Goal: Task Accomplishment & Management: Complete application form

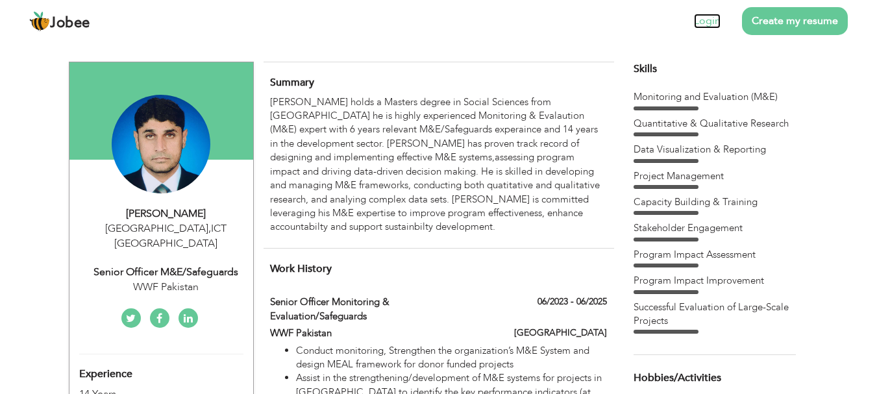
click at [708, 18] on link "Login" at bounding box center [707, 21] width 27 height 15
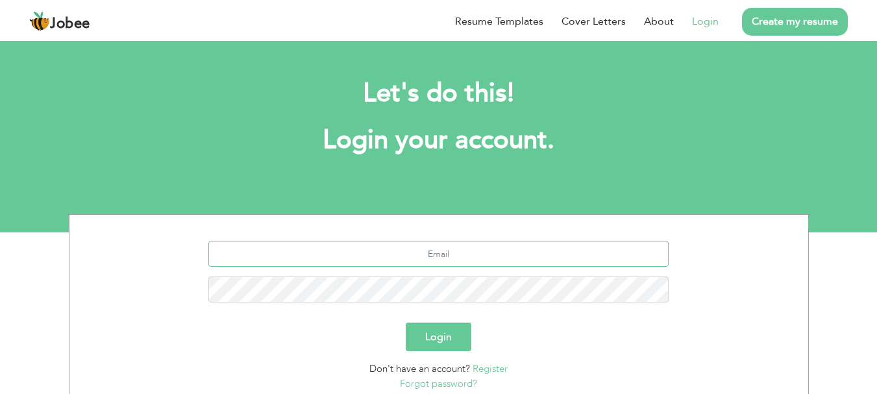
click at [410, 253] on input "text" at bounding box center [438, 254] width 460 height 26
type input "tariqlakhan@yahoo.com"
click at [406, 323] on button "Login" at bounding box center [439, 337] width 66 height 29
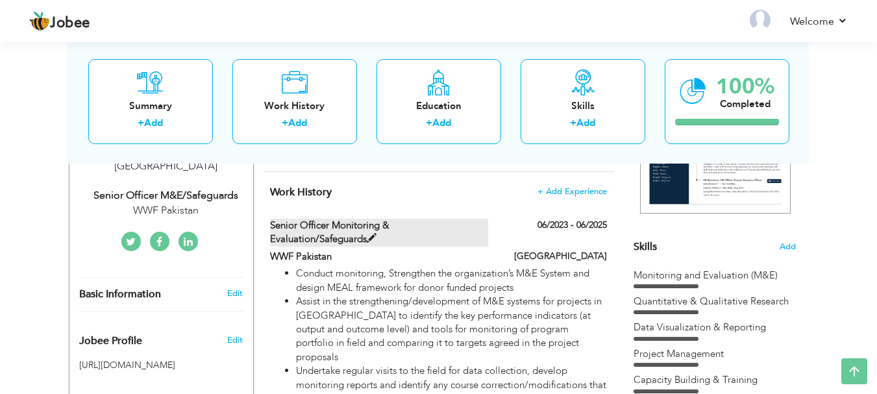
click at [370, 237] on span at bounding box center [372, 239] width 10 height 10
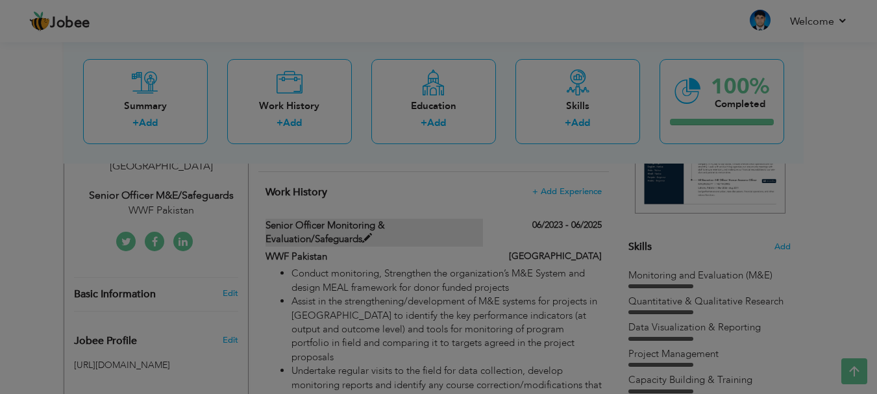
type input "Senior officer Monitoring & Evaluation/Safeguards"
type input "WWF Pakistan"
type input "06/2023"
type input "06/2025"
type input "[GEOGRAPHIC_DATA]"
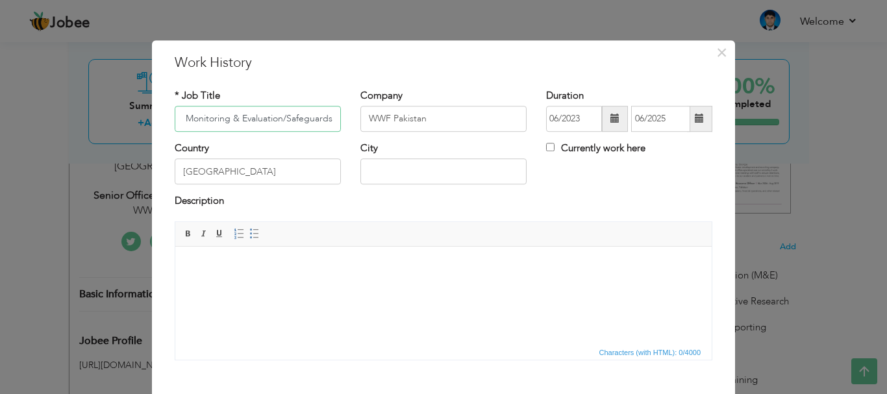
click at [181, 116] on input "Senior officer Monitoring & Evaluation/Safeguards" at bounding box center [258, 119] width 166 height 26
click at [283, 117] on input "Coordinator Monitoring & Evaluation/Safeguards" at bounding box center [258, 119] width 166 height 26
type input "Coordinator Monitoring & Evaluation and Safeguards"
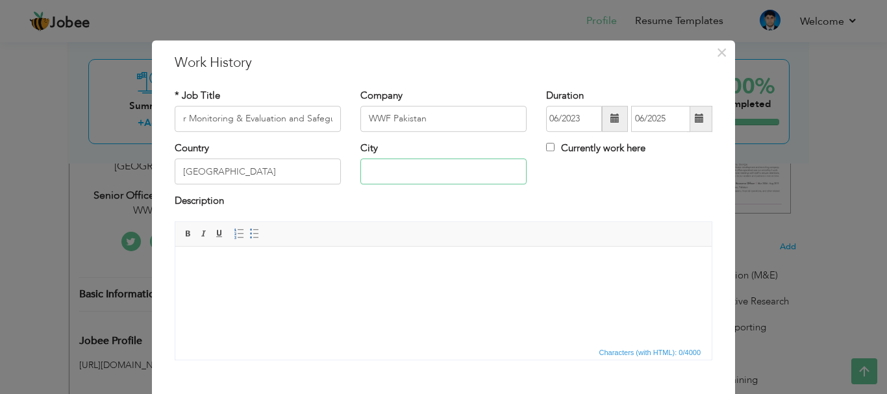
click at [386, 171] on input "text" at bounding box center [443, 172] width 166 height 26
type input "[GEOGRAPHIC_DATA]"
click at [333, 208] on div "Description" at bounding box center [444, 203] width 538 height 17
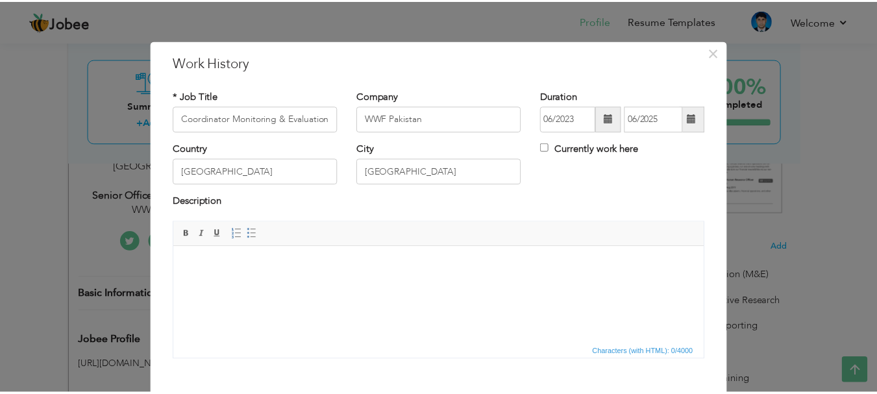
scroll to position [65, 0]
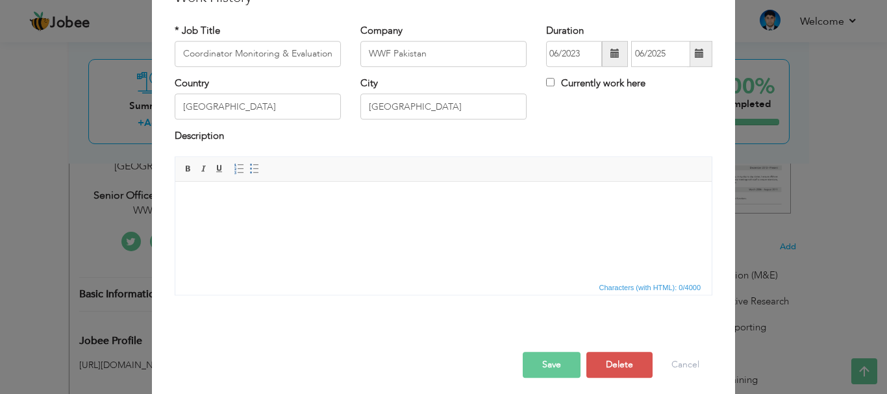
click at [543, 364] on button "Save" at bounding box center [552, 365] width 58 height 26
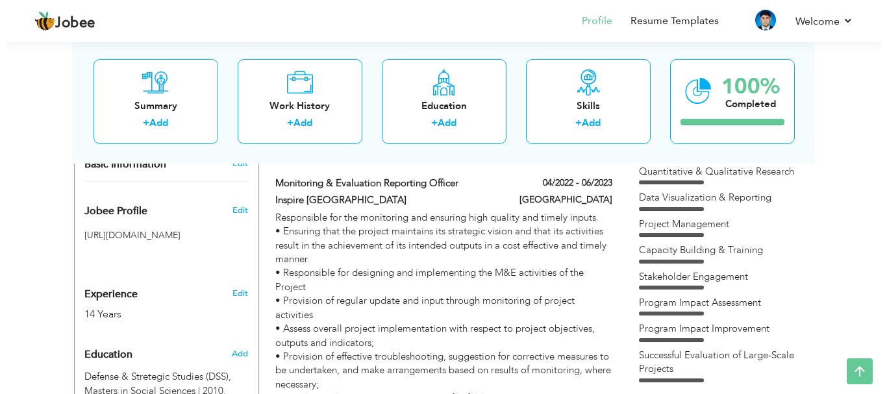
scroll to position [325, 0]
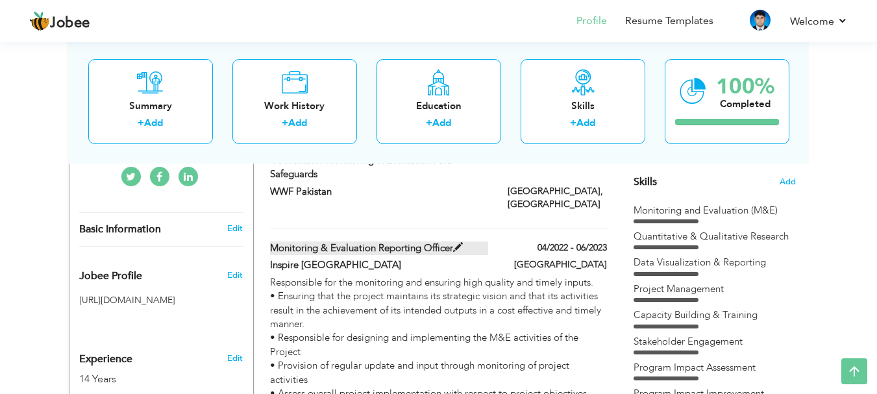
click at [457, 243] on span at bounding box center [458, 248] width 10 height 10
type input "Monitoring & Evaluation Reporting Officer"
type input "Inspire [GEOGRAPHIC_DATA]"
type input "04/2022"
type input "06/2023"
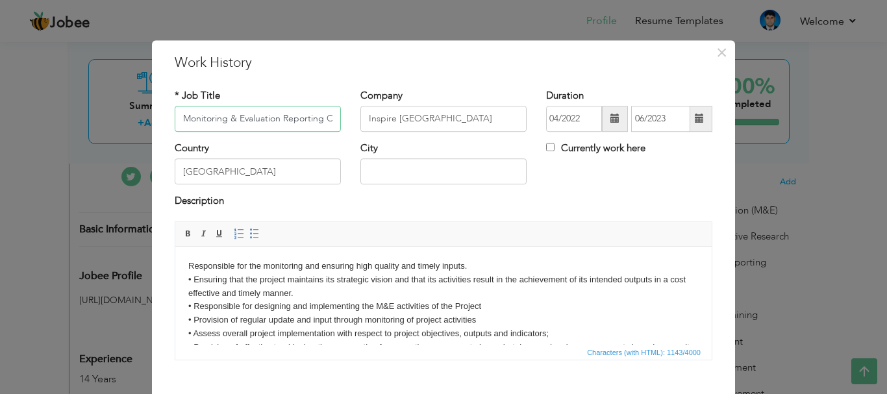
scroll to position [0, 22]
click at [216, 122] on input "Monitoring & Evaluation Reporting Officer" at bounding box center [258, 119] width 166 height 26
type input "Coordinator Monitoring & Evaluation Reporting Officer"
click at [409, 176] on input "text" at bounding box center [443, 172] width 166 height 26
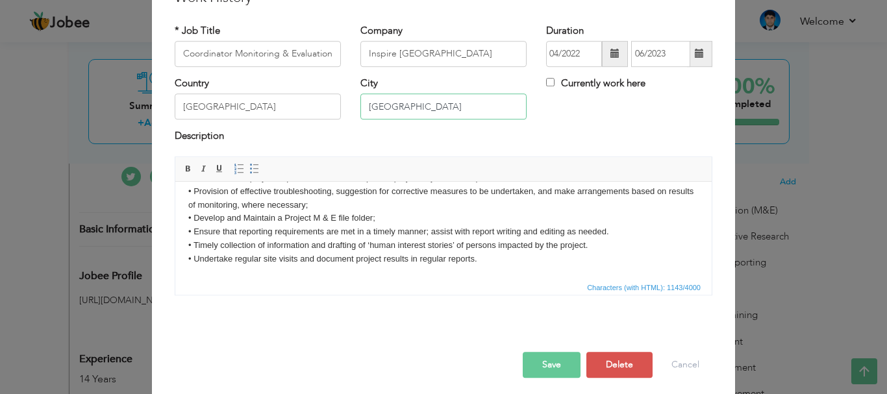
scroll to position [73, 0]
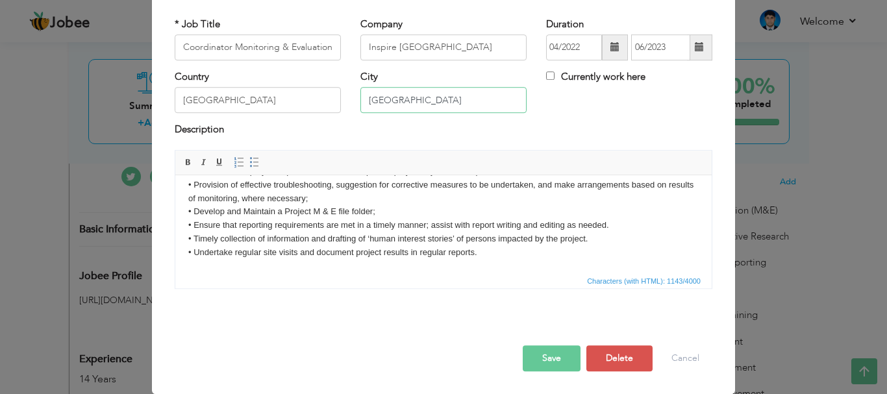
type input "[GEOGRAPHIC_DATA]"
click at [545, 360] on button "Save" at bounding box center [552, 358] width 58 height 26
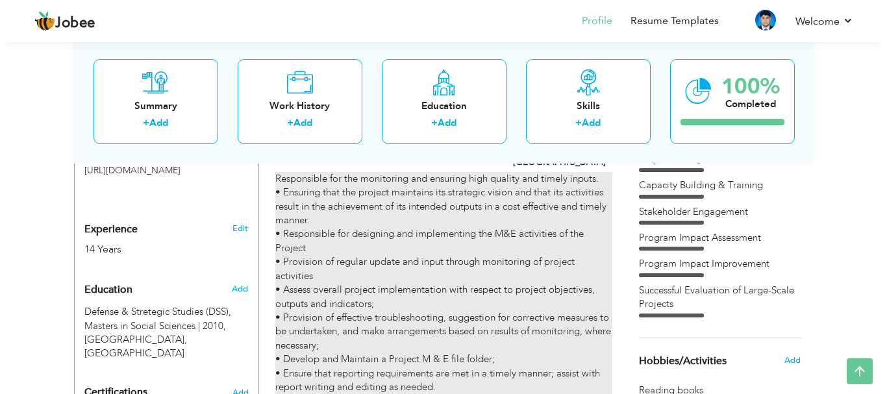
scroll to position [649, 0]
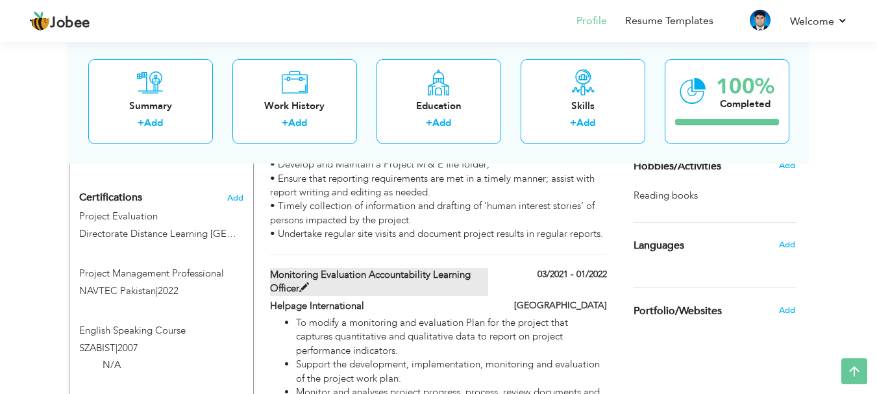
click at [304, 283] on span at bounding box center [304, 288] width 10 height 10
type input "Monitoring Evaluation Accountability Learning officer"
type input "Helpage International"
type input "03/2021"
type input "01/2022"
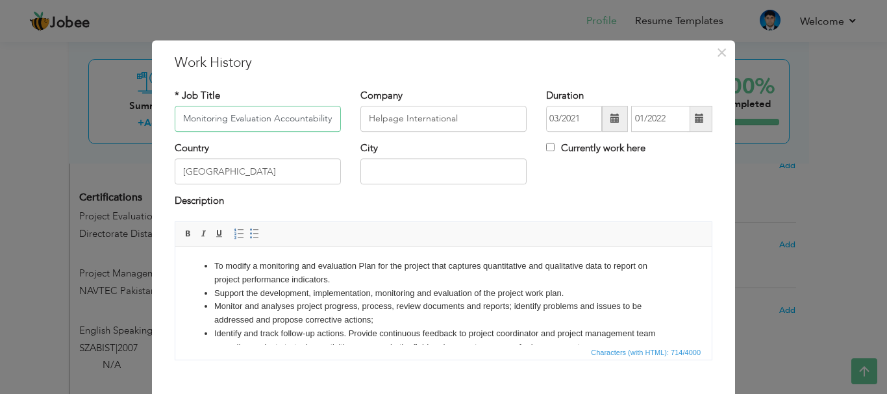
scroll to position [0, 66]
click at [203, 121] on input "Monitoring Evaluation Accountability Learning officer" at bounding box center [258, 119] width 166 height 26
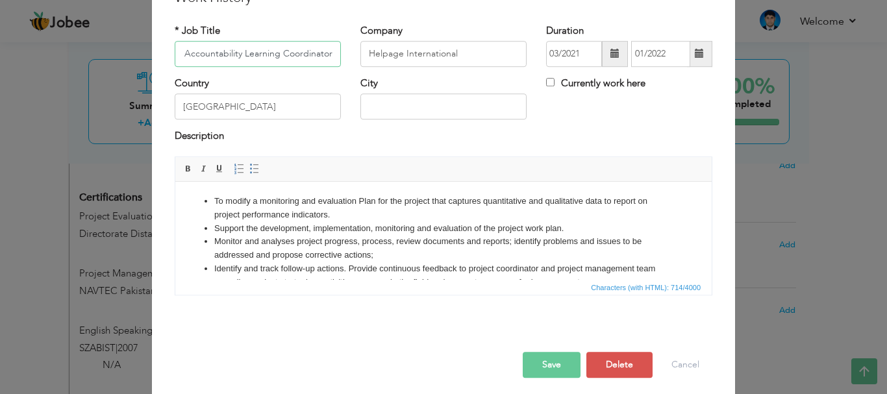
scroll to position [73, 0]
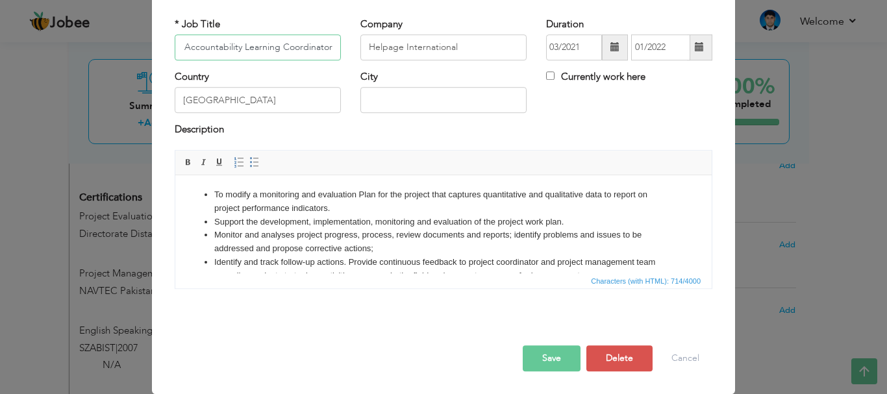
type input "Monitoring Evaluation Accountability Learning Coordinator"
click at [389, 98] on input "text" at bounding box center [443, 101] width 166 height 26
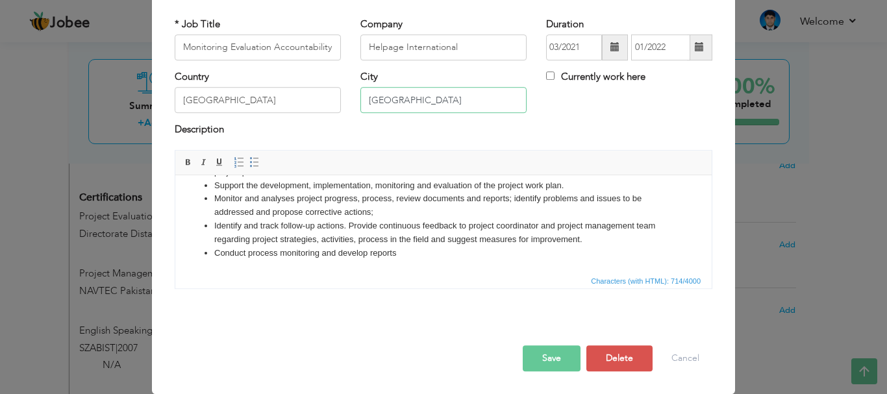
type input "[GEOGRAPHIC_DATA]"
click at [538, 364] on button "Save" at bounding box center [552, 358] width 58 height 26
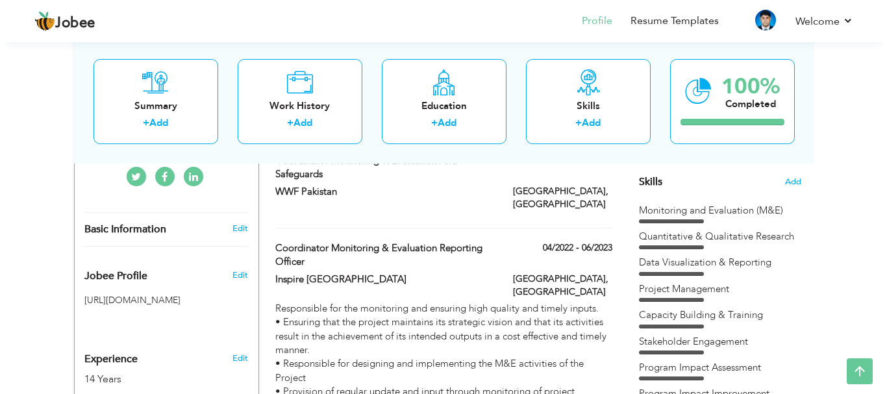
scroll to position [260, 0]
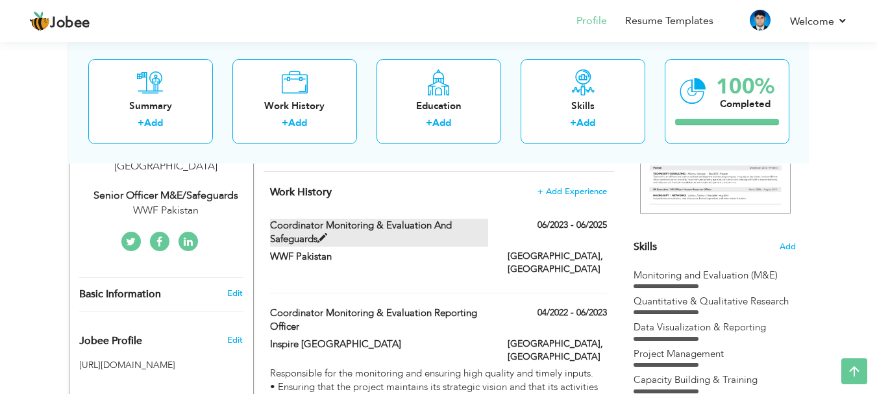
click at [321, 236] on span at bounding box center [322, 239] width 10 height 10
type input "Coordinator Monitoring & Evaluation and Safeguards"
type input "WWF Pakistan"
type input "06/2023"
type input "06/2025"
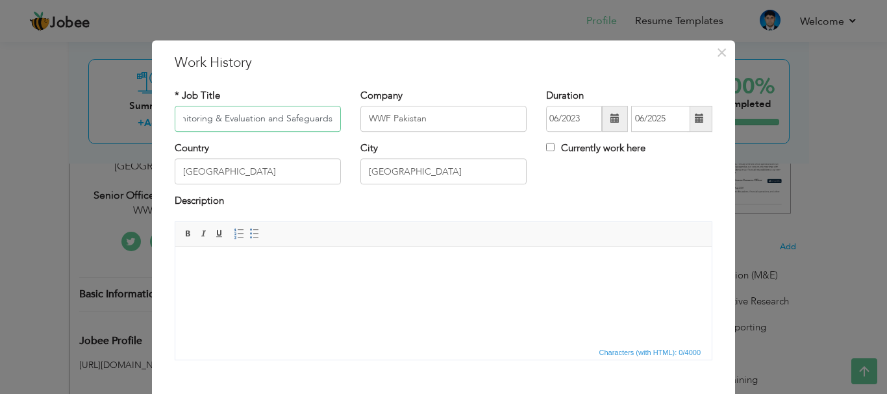
scroll to position [0, 0]
click at [213, 267] on body at bounding box center [443, 266] width 510 height 14
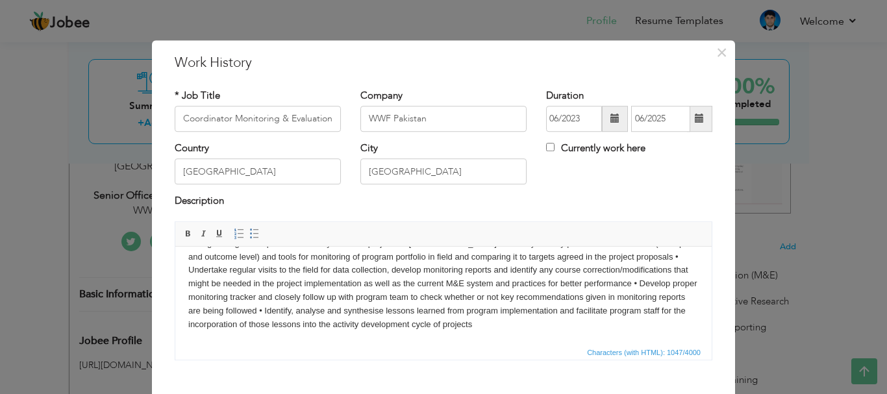
scroll to position [73, 0]
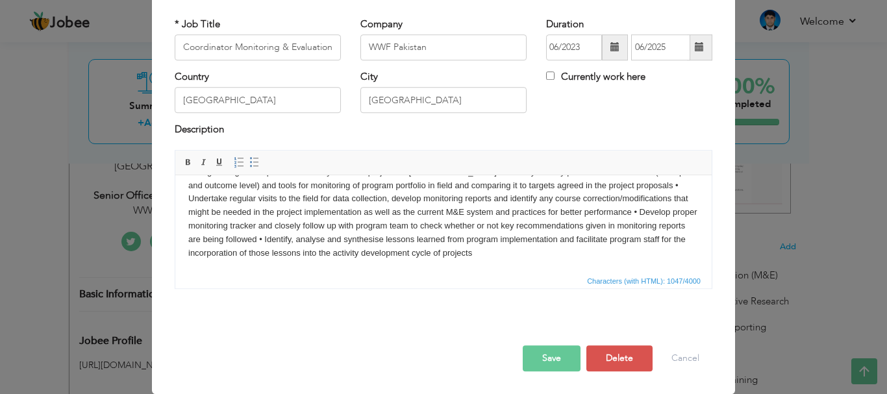
click at [530, 357] on button "Save" at bounding box center [552, 358] width 58 height 26
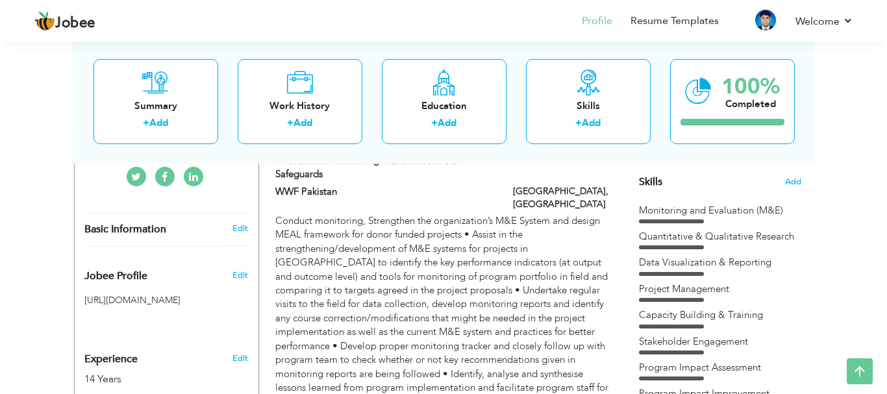
scroll to position [260, 0]
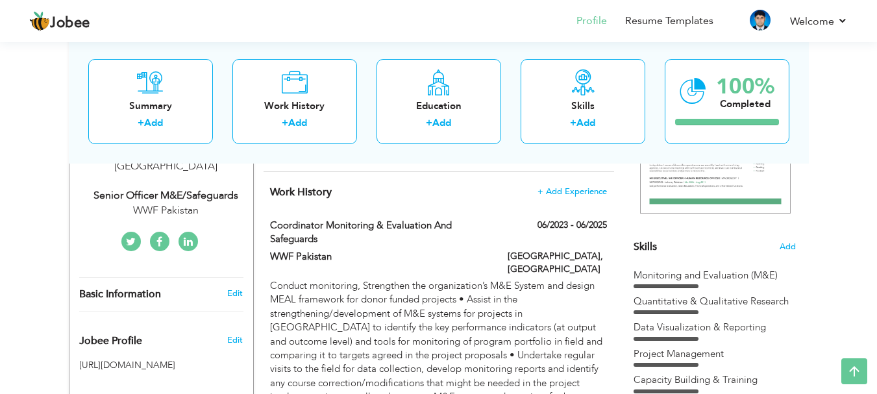
click at [168, 188] on div "Senior officer M&E/Safeguards" at bounding box center [166, 195] width 174 height 15
type input "Tariq"
type input "Mehmood"
type input "03342590477"
select select "number:166"
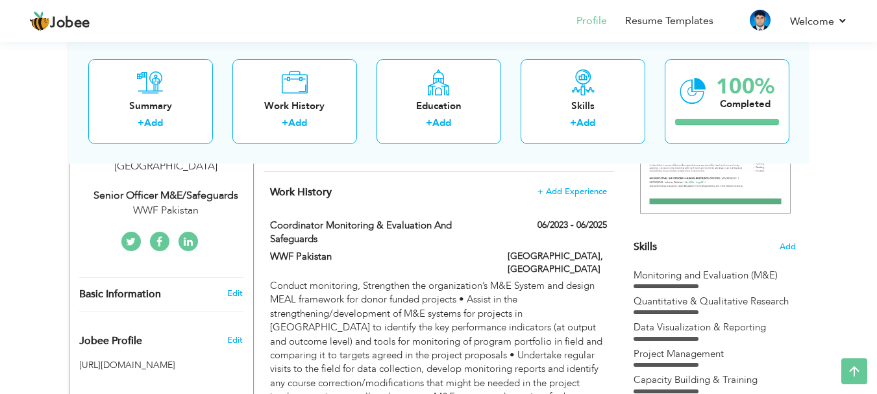
type input "ICT"
type input "[GEOGRAPHIC_DATA]"
select select "number:16"
type input "WWF Pakistan"
type input "Senior officer M&E/Safeguards"
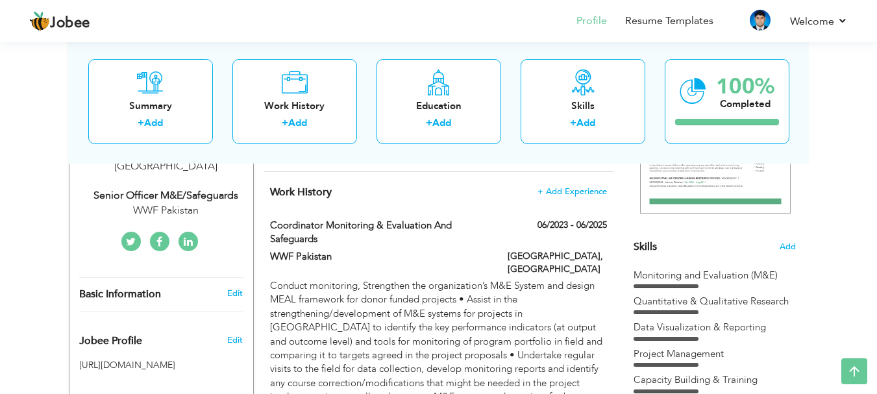
type input "https://www.linkedin.com/in/tariq-mahmood-lakhan-a95b7645/"
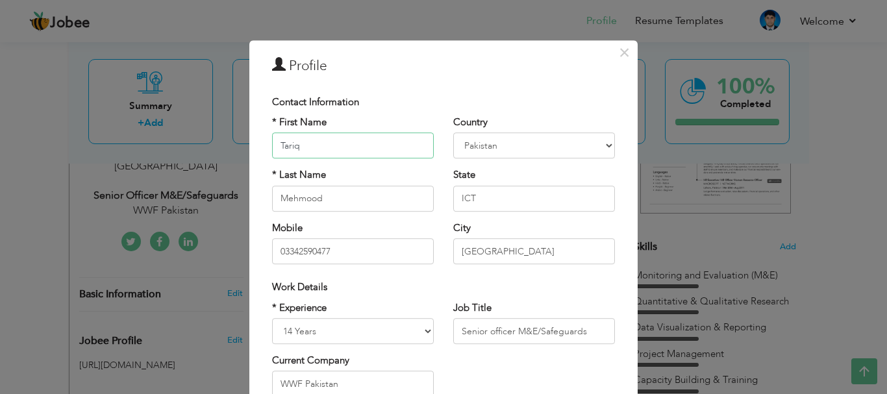
scroll to position [65, 0]
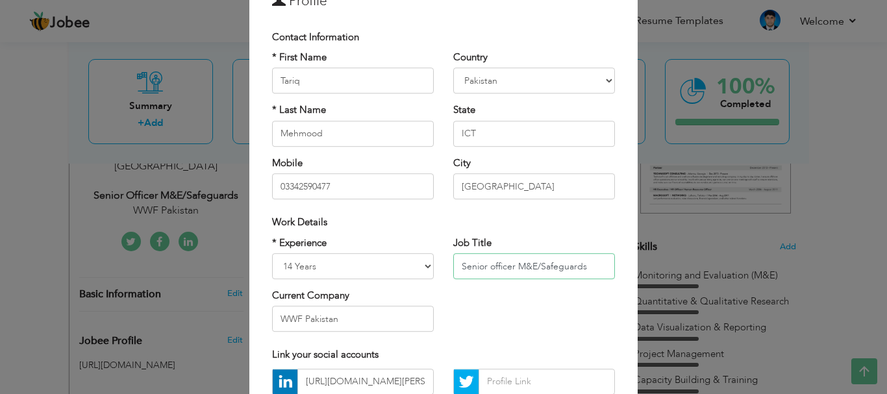
drag, startPoint x: 510, startPoint y: 265, endPoint x: 515, endPoint y: 274, distance: 10.2
click at [511, 265] on input "Senior officer M&E/Safeguards" at bounding box center [534, 266] width 162 height 26
click at [533, 262] on input "Coordinator M&E/Safeguards" at bounding box center [534, 266] width 162 height 26
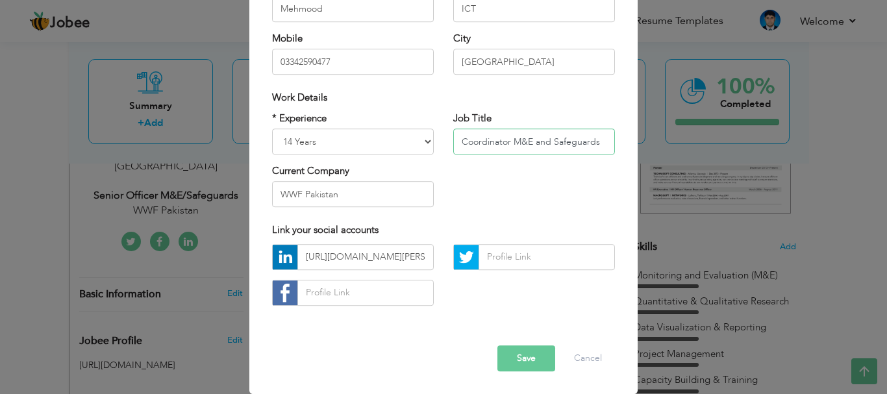
type input "Coordinator M&E and Safeguards"
click at [338, 196] on input "WWF Pakistan" at bounding box center [353, 195] width 162 height 26
type input "W"
click at [515, 352] on button "Save" at bounding box center [526, 358] width 58 height 26
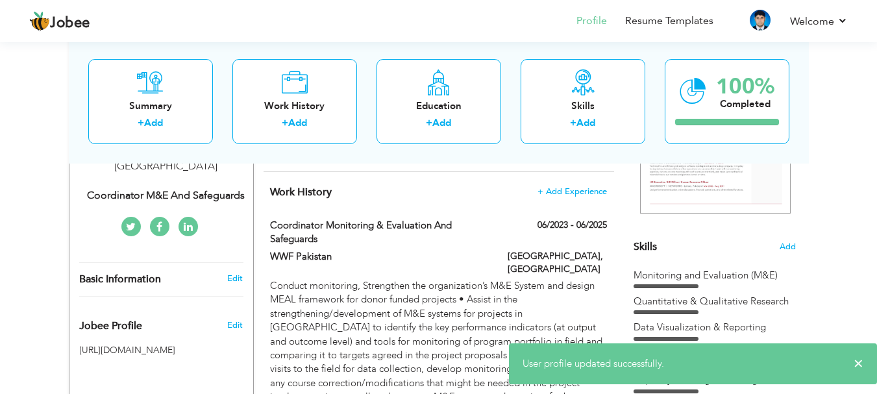
click at [209, 188] on div "Coordinator M&E and Safeguards" at bounding box center [166, 195] width 174 height 15
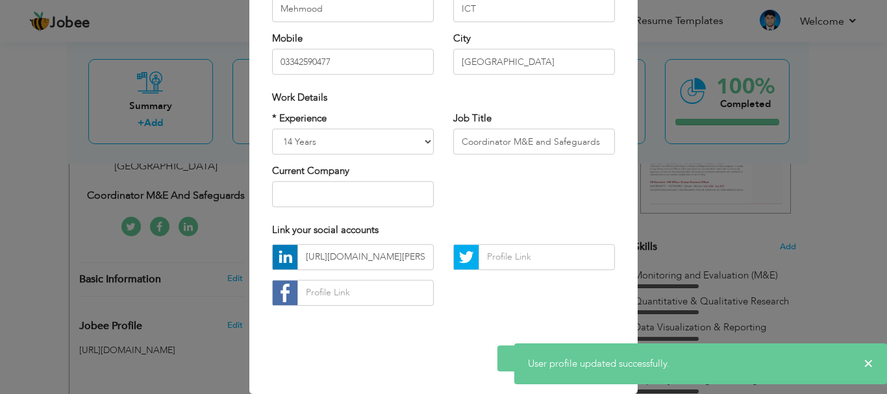
scroll to position [0, 0]
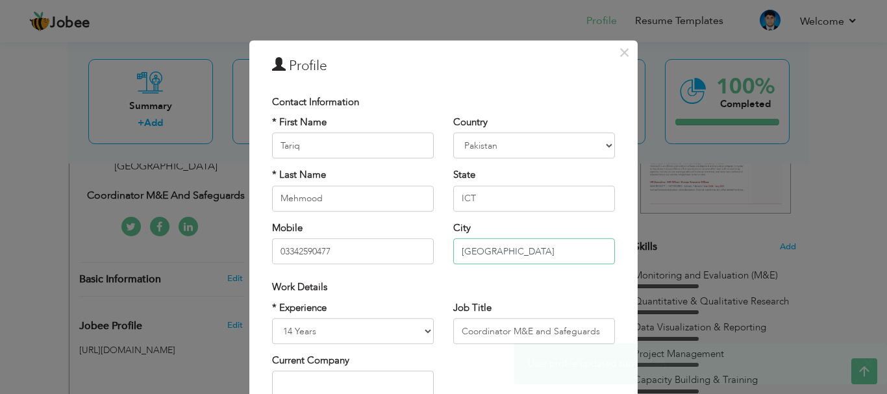
click at [517, 252] on input "[GEOGRAPHIC_DATA]" at bounding box center [534, 251] width 162 height 26
type input "I"
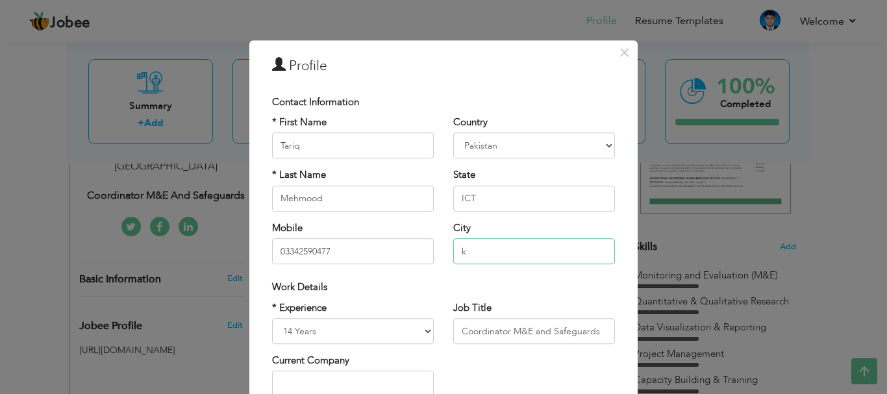
type input "[GEOGRAPHIC_DATA]"
click at [504, 208] on input "ICT" at bounding box center [534, 199] width 162 height 26
type input "I"
type input "Sindh"
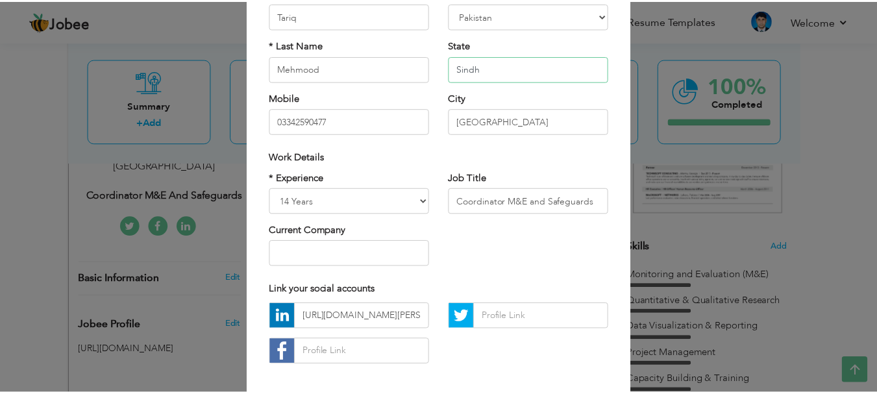
scroll to position [190, 0]
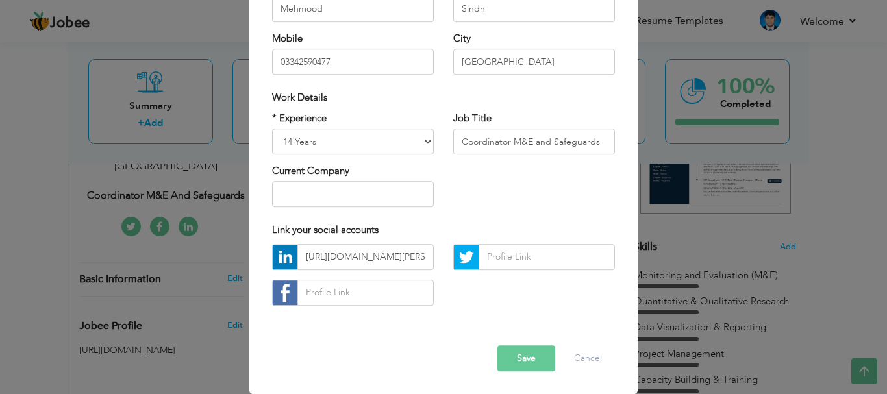
click at [521, 356] on button "Save" at bounding box center [526, 358] width 58 height 26
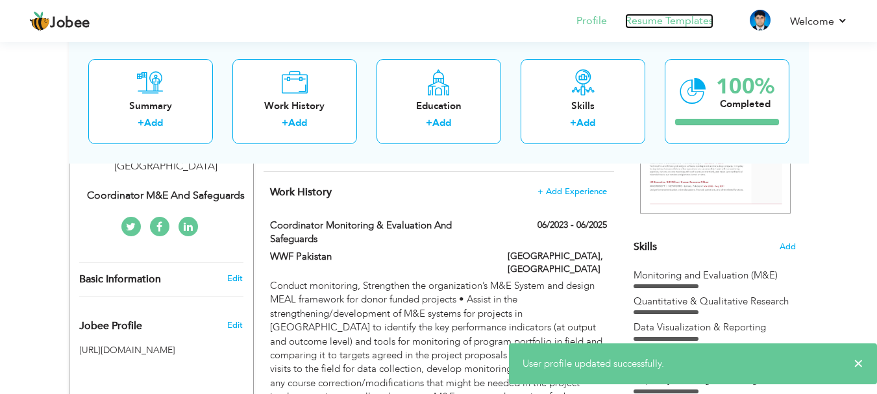
click at [649, 25] on link "Resume Templates" at bounding box center [669, 21] width 88 height 15
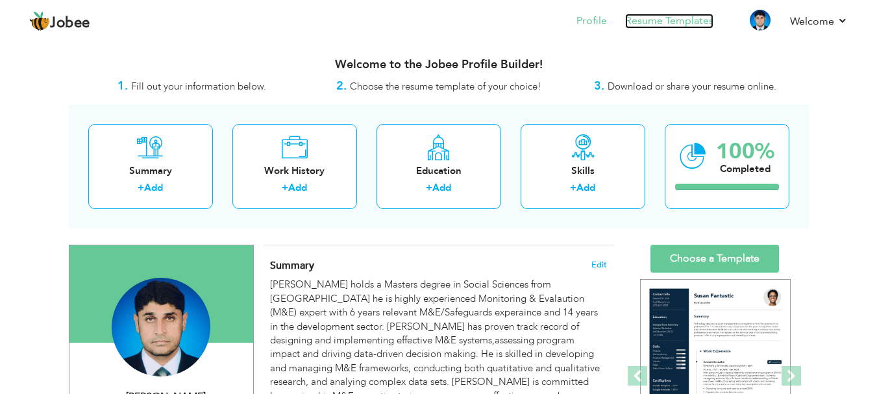
click at [663, 19] on link "Resume Templates" at bounding box center [669, 21] width 88 height 15
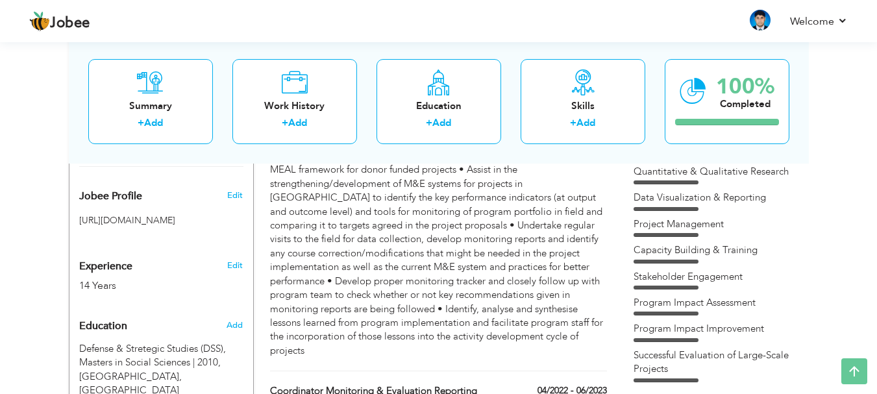
scroll to position [454, 0]
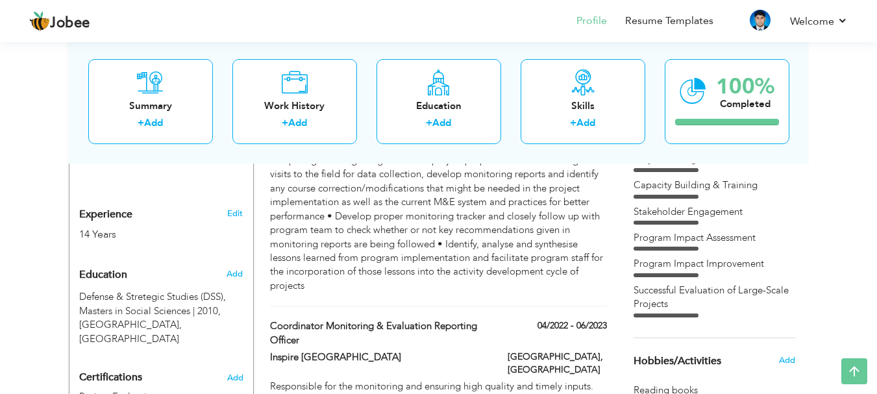
click at [232, 262] on div "Add" at bounding box center [237, 274] width 31 height 25
radio input "true"
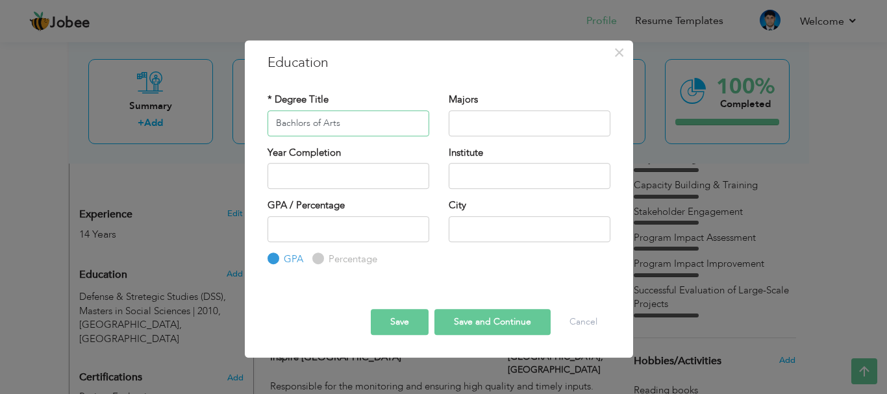
type input "Bachlors of Arts"
type input "Sociology"
click at [312, 124] on input "Bachlors of Arts" at bounding box center [348, 123] width 162 height 26
drag, startPoint x: 309, startPoint y: 162, endPoint x: 305, endPoint y: 168, distance: 7.0
click at [308, 162] on div "Year Completion" at bounding box center [348, 167] width 162 height 43
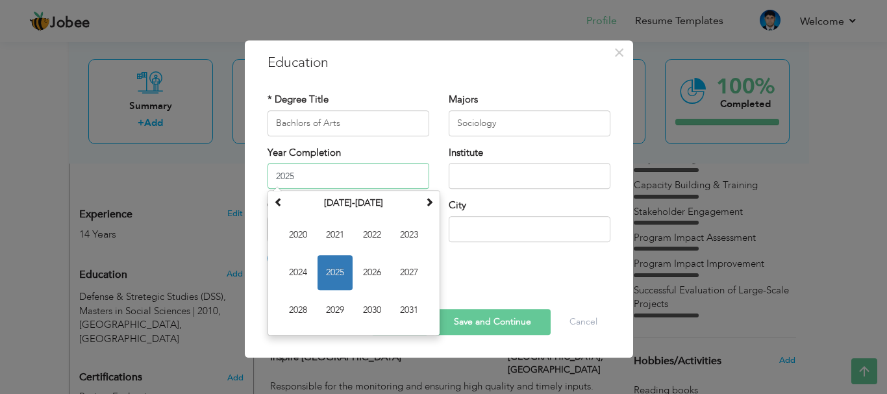
click at [304, 170] on input "2025" at bounding box center [348, 176] width 162 height 26
click at [277, 204] on span at bounding box center [278, 201] width 9 height 9
click at [415, 268] on span "2007" at bounding box center [408, 272] width 35 height 35
type input "2007"
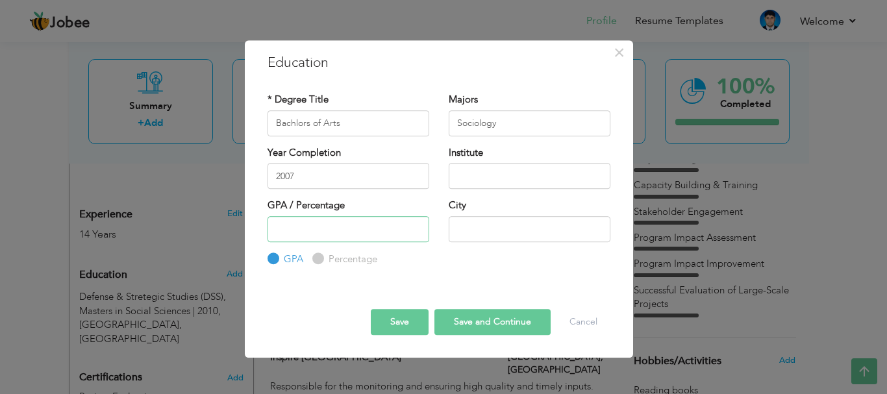
click at [306, 234] on input "number" at bounding box center [348, 229] width 162 height 26
type input "3.00"
click at [395, 323] on button "Save" at bounding box center [400, 322] width 58 height 26
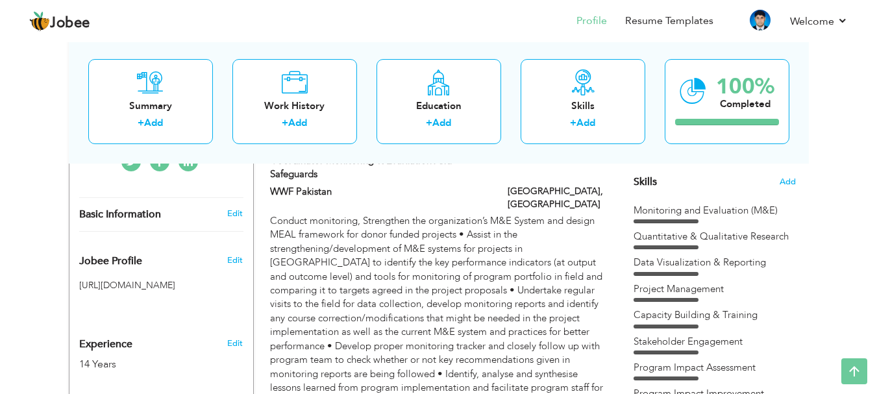
scroll to position [0, 0]
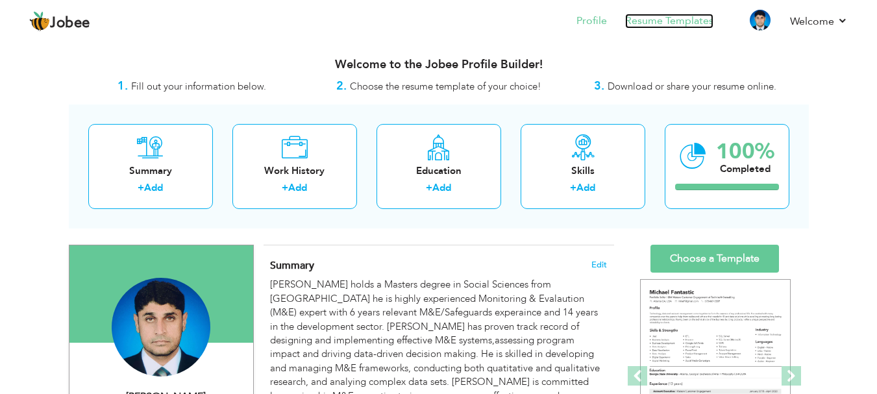
click at [644, 18] on link "Resume Templates" at bounding box center [669, 21] width 88 height 15
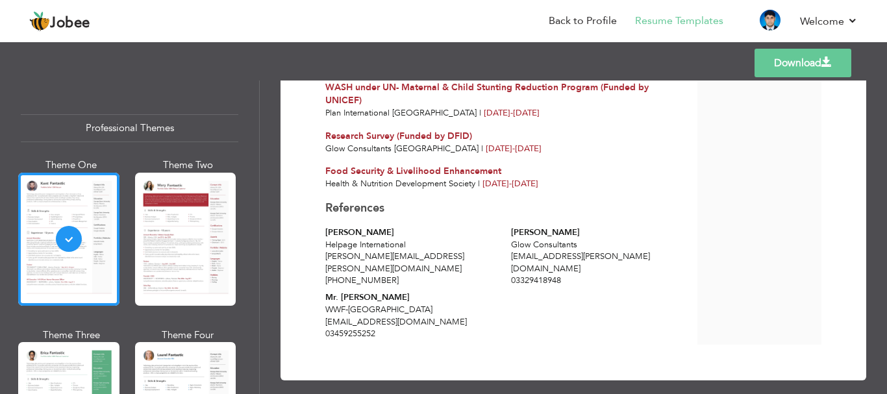
scroll to position [2038, 0]
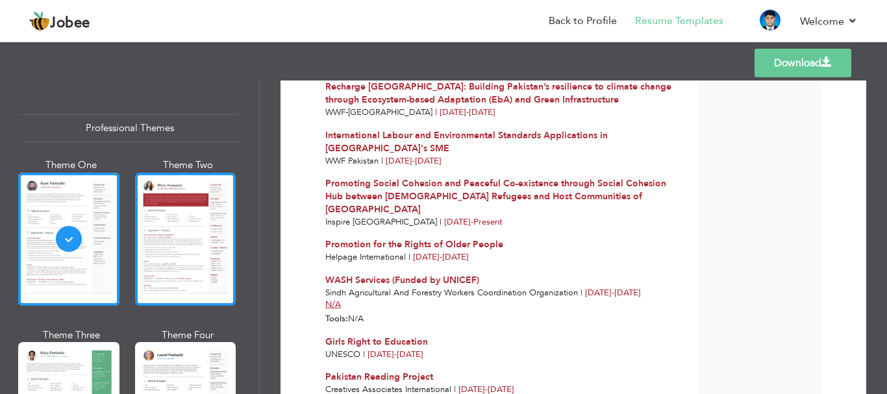
click at [173, 234] on div at bounding box center [185, 239] width 101 height 133
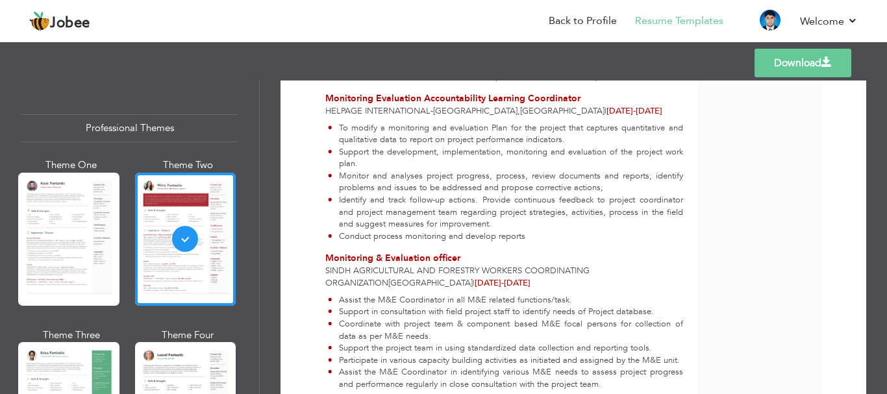
scroll to position [130, 0]
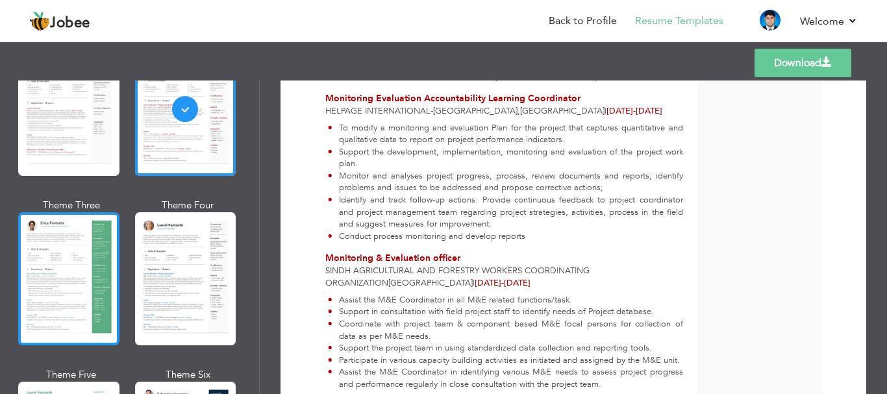
click at [80, 264] on div at bounding box center [68, 278] width 101 height 133
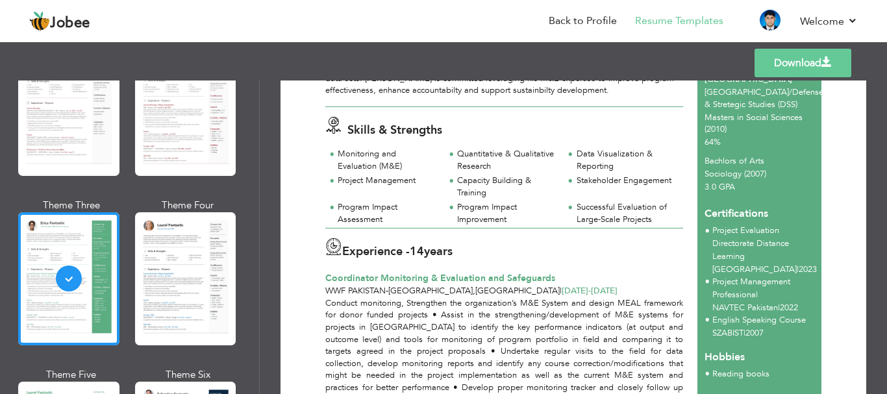
scroll to position [260, 0]
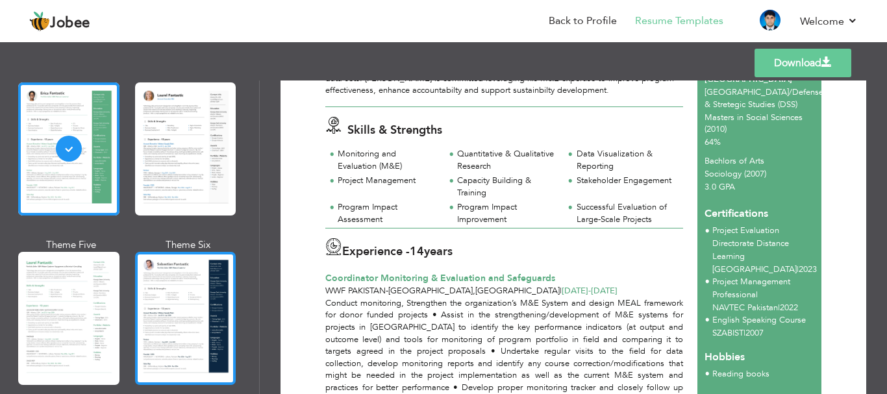
click at [172, 276] on div at bounding box center [185, 318] width 101 height 133
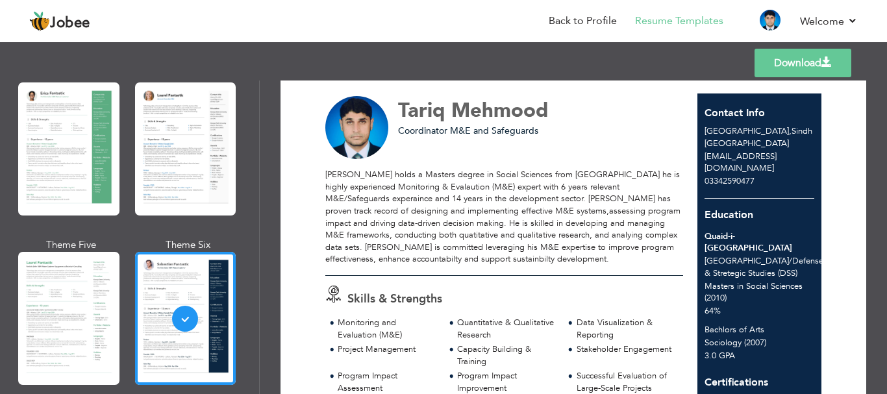
scroll to position [0, 0]
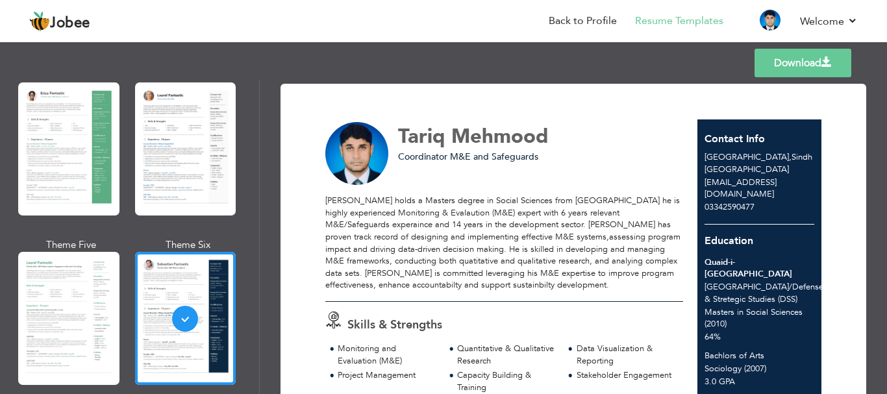
click at [822, 60] on span at bounding box center [826, 62] width 10 height 10
